Goal: Navigation & Orientation: Find specific page/section

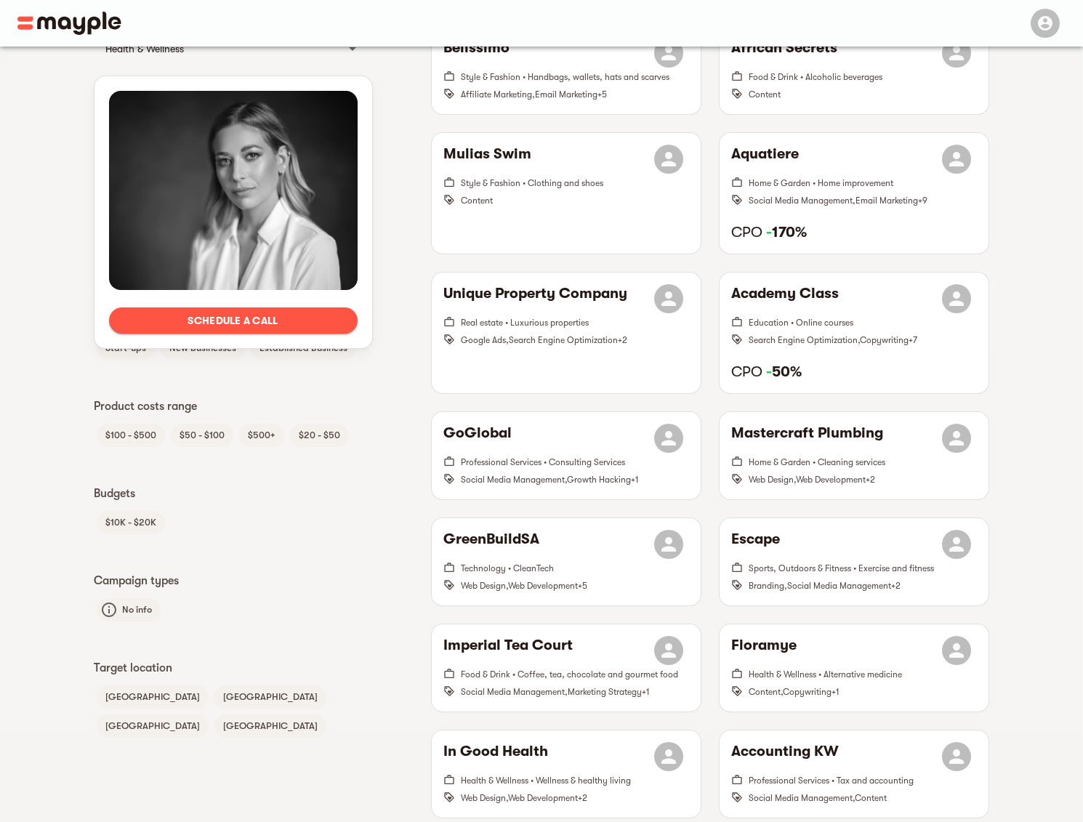
scroll to position [725, 0]
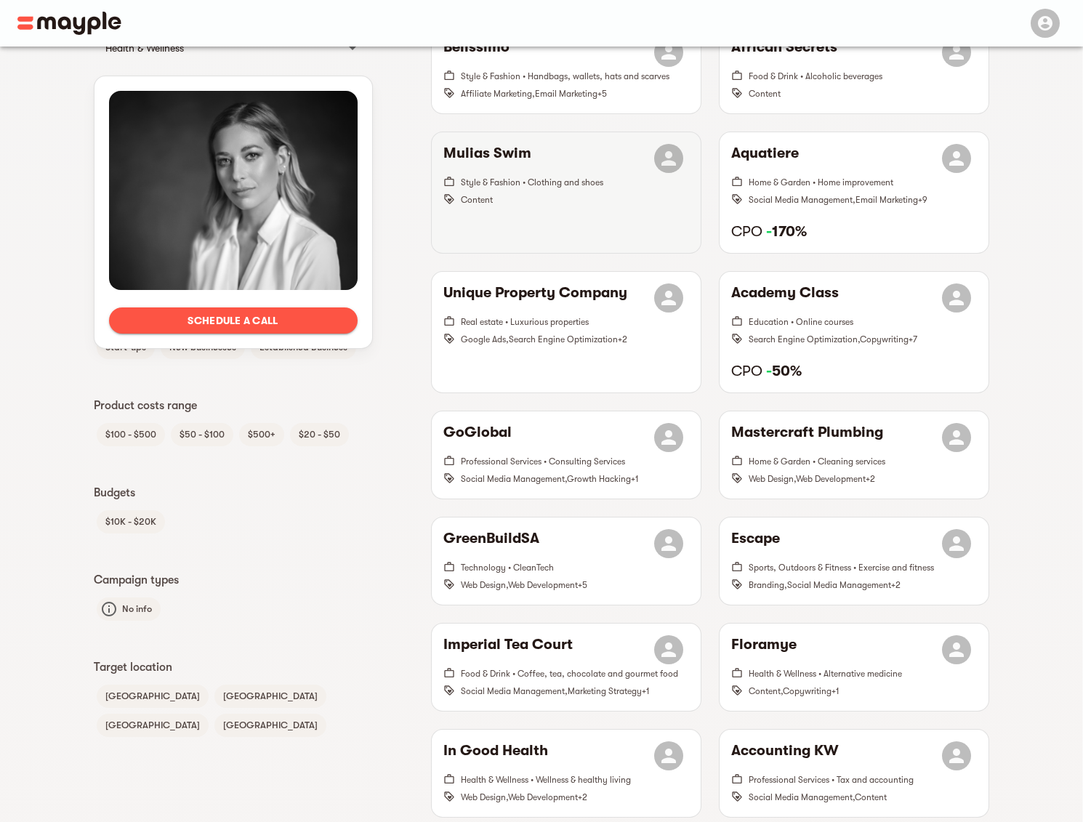
click at [573, 177] on span "Style & Fashion • Clothing and shoes" at bounding box center [532, 182] width 142 height 10
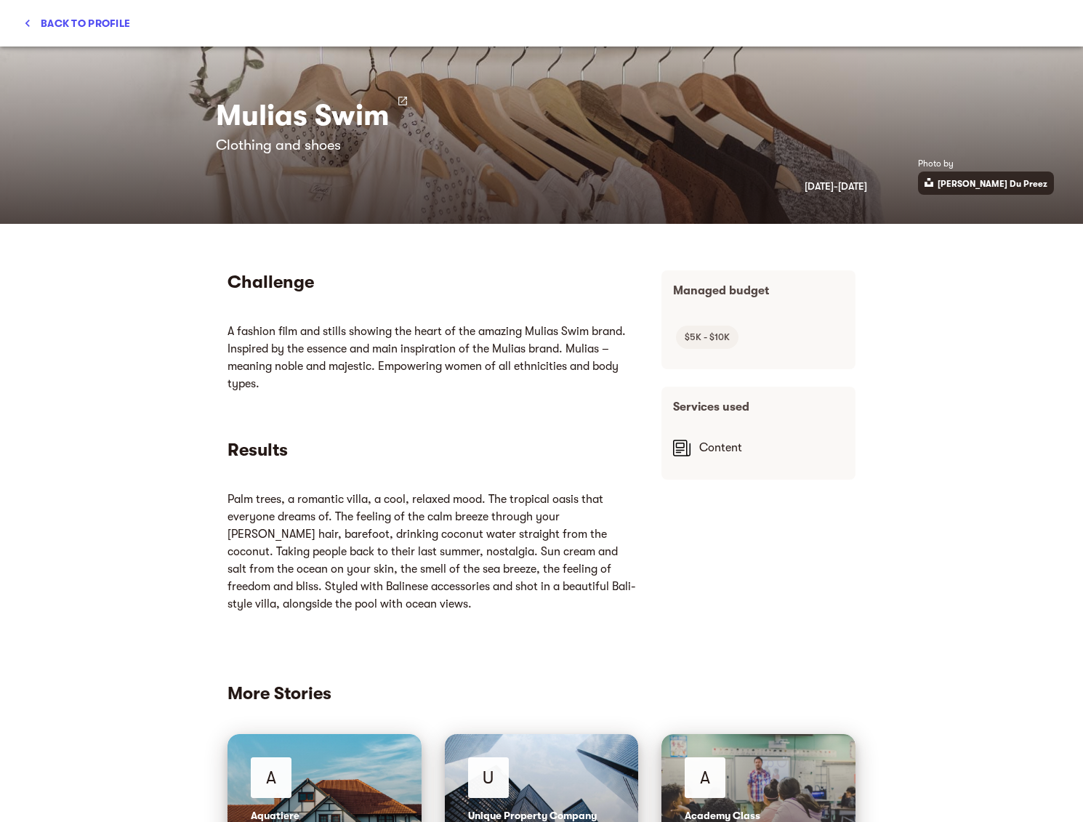
scroll to position [0, 0]
